Goal: Find specific page/section: Find specific page/section

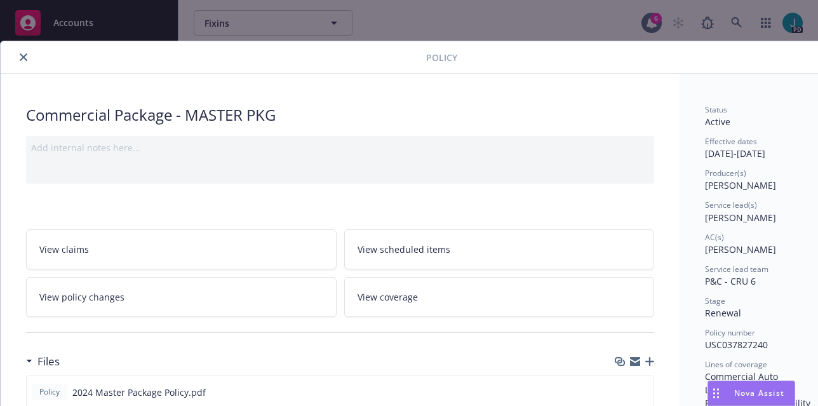
scroll to position [38, 0]
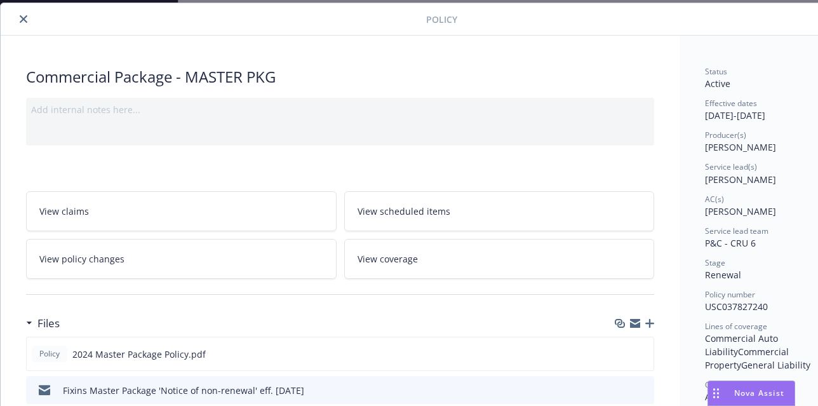
click at [24, 19] on icon "close" at bounding box center [24, 19] width 8 height 8
